Goal: Transaction & Acquisition: Obtain resource

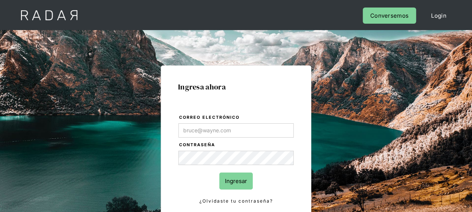
type input "[EMAIL_ADDRESS][DOMAIN_NAME]"
click at [234, 183] on input "Ingresar" at bounding box center [235, 180] width 33 height 17
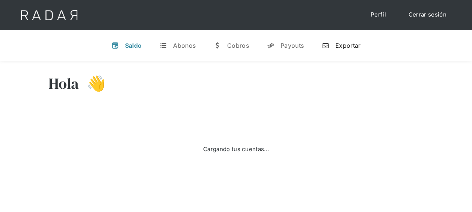
click at [346, 47] on div "Exportar" at bounding box center [347, 46] width 25 height 8
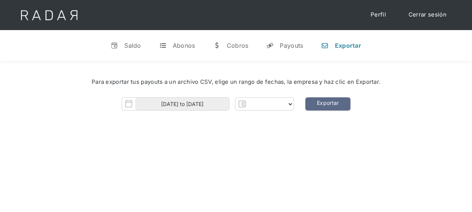
select select "pagsmile"
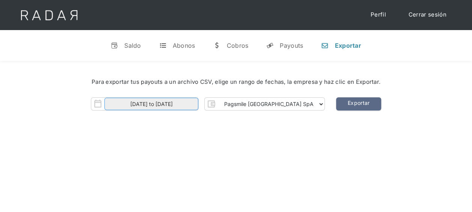
click at [168, 104] on input "[DATE] to [DATE]" at bounding box center [151, 104] width 94 height 12
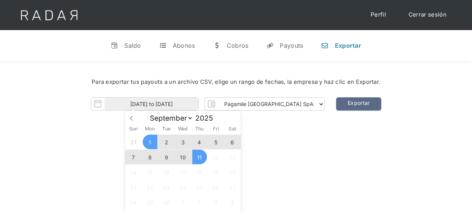
click at [183, 156] on span "10" at bounding box center [183, 156] width 15 height 15
type input "[DATE]"
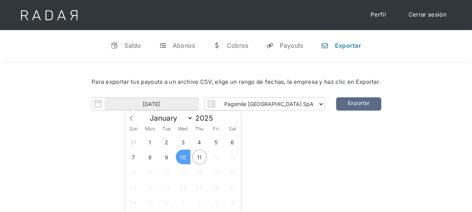
click at [182, 157] on span "10" at bounding box center [183, 156] width 15 height 15
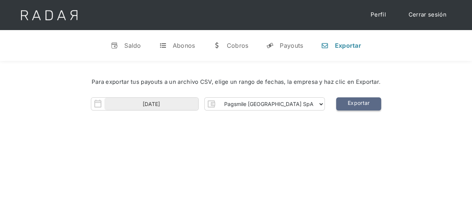
click at [336, 105] on link "Exportar" at bounding box center [358, 103] width 45 height 13
click at [468, 132] on div "Hola Meng 👋 Cargando tus cuentas... Nombre de la empresa • [GEOGRAPHIC_DATA] • …" at bounding box center [236, 167] width 472 height 212
